Goal: Find specific page/section: Find specific page/section

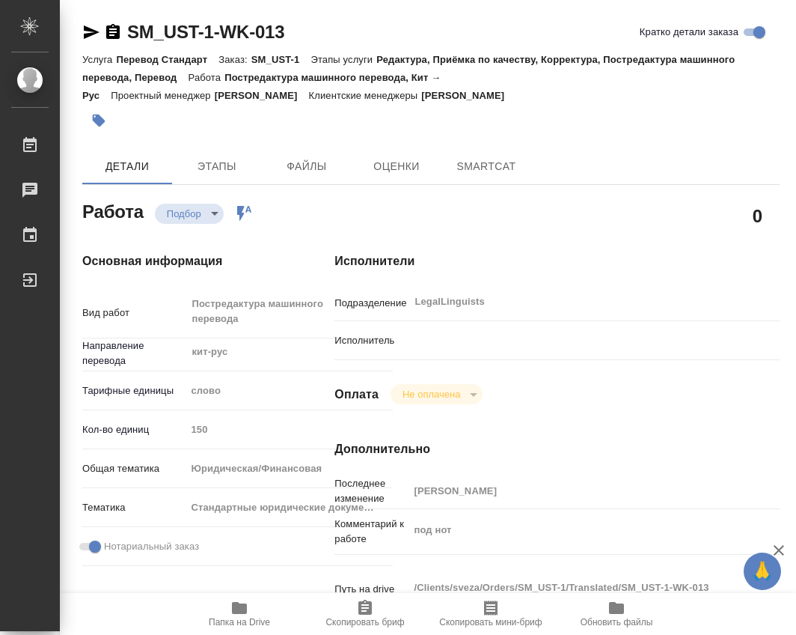
type textarea "x"
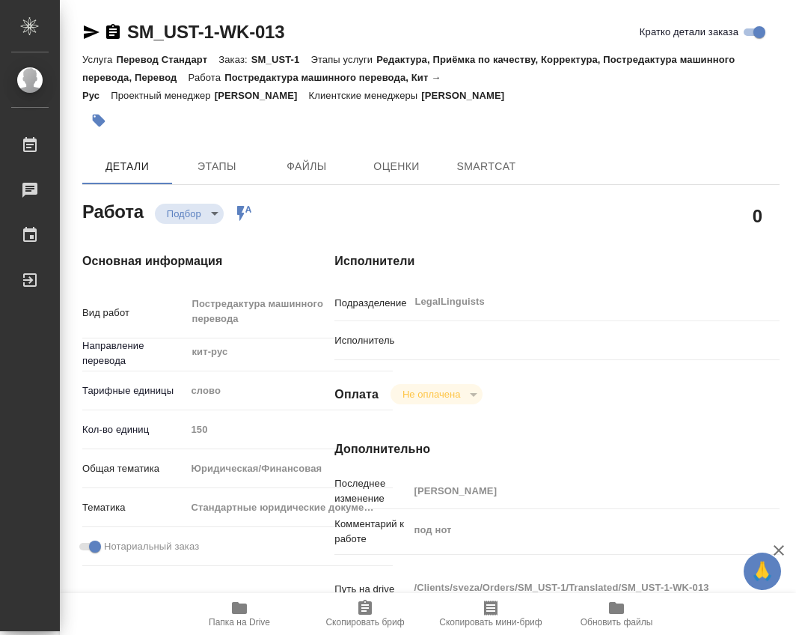
type textarea "x"
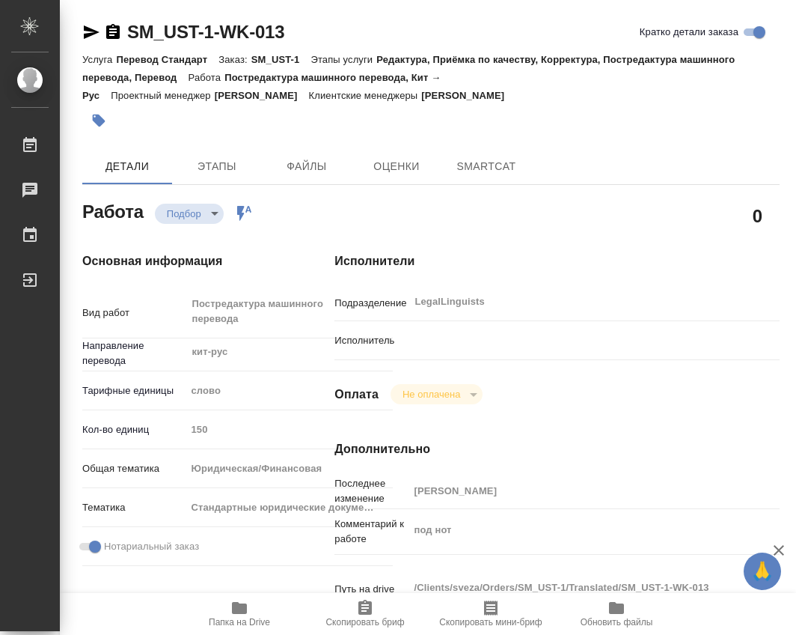
type textarea "x"
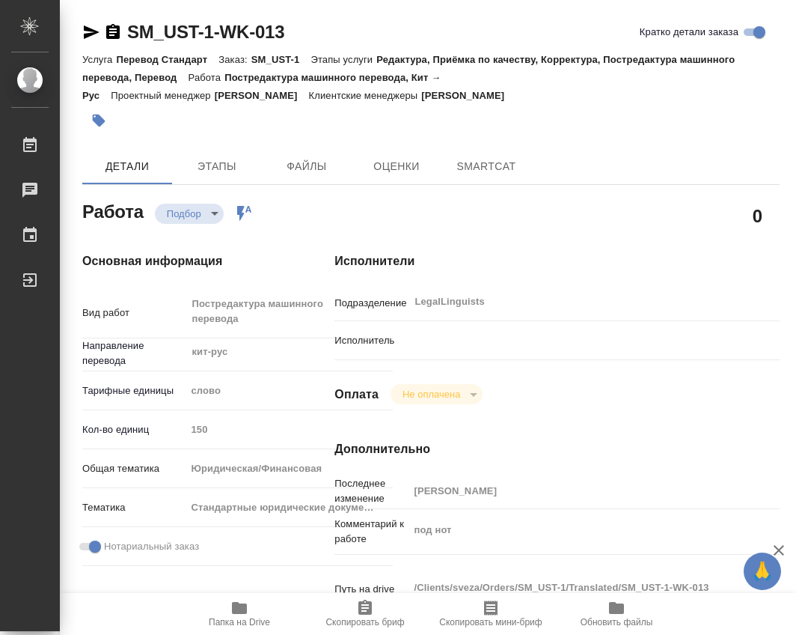
scroll to position [150, 0]
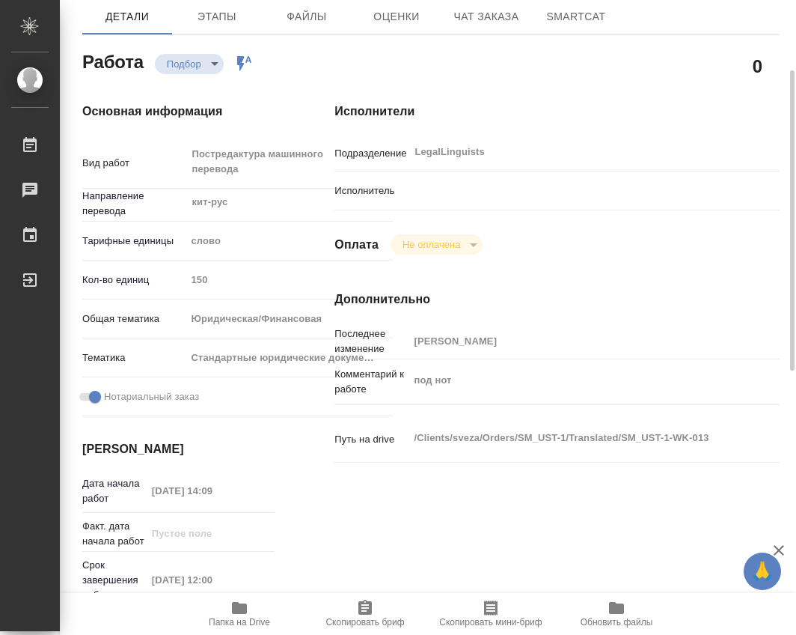
type textarea "x"
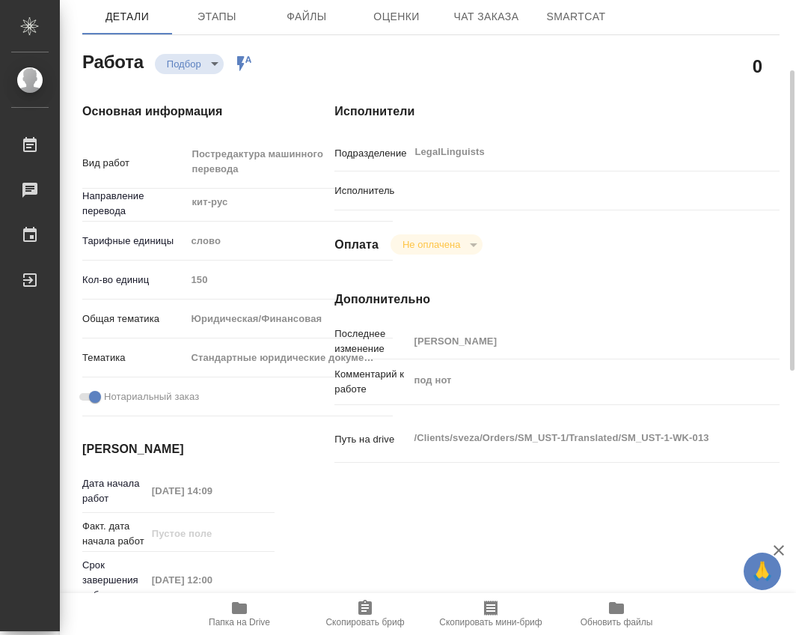
type textarea "x"
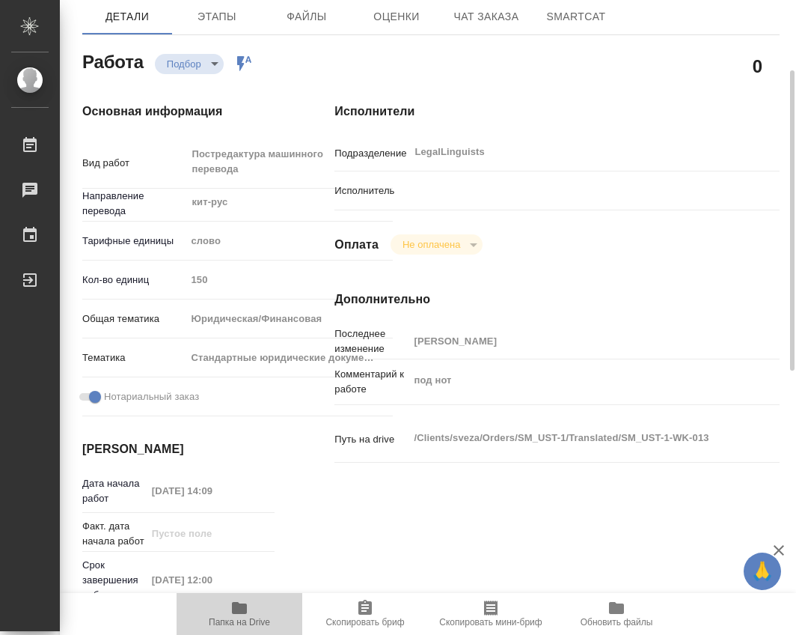
click at [249, 615] on span "Папка на Drive" at bounding box center [240, 613] width 108 height 28
